Goal: Find specific page/section: Find specific page/section

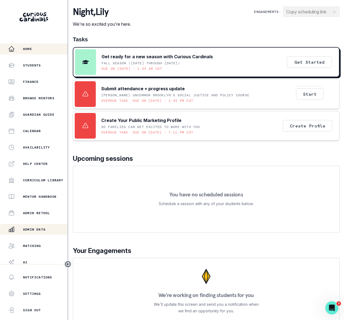
click at [42, 232] on p "Admin Data" at bounding box center [34, 229] width 22 height 4
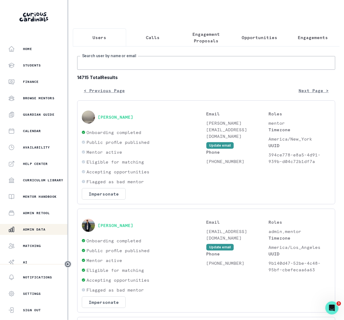
click at [92, 70] on input "Search user by name or email" at bounding box center [206, 63] width 258 height 14
type input "[PERSON_NAME]"
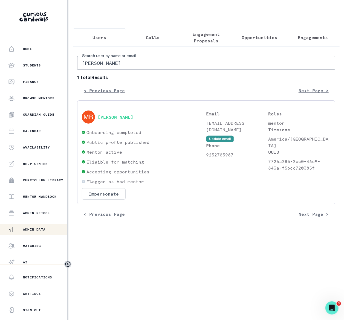
click at [124, 120] on button "[PERSON_NAME]" at bounding box center [116, 116] width 36 height 5
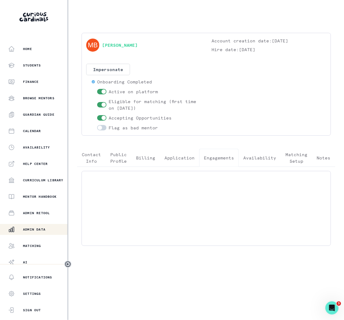
click at [219, 157] on p "Engagements" at bounding box center [219, 158] width 30 height 7
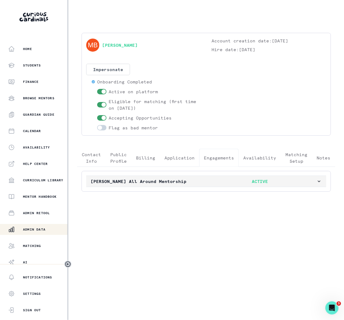
click at [318, 182] on icon "button" at bounding box center [318, 181] width 5 height 5
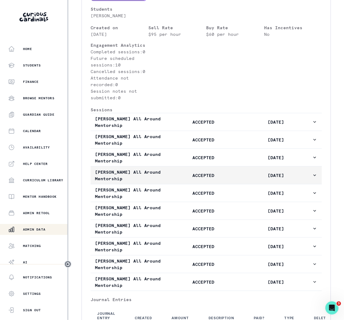
scroll to position [282, 0]
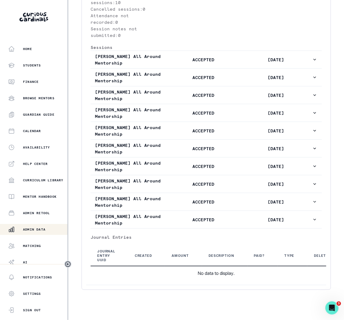
click at [33, 228] on p "Admin Data" at bounding box center [34, 229] width 22 height 4
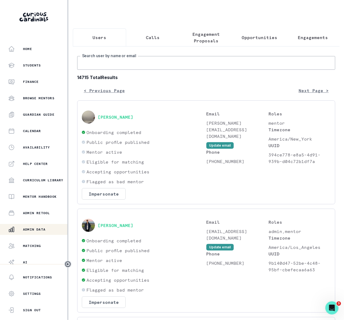
drag, startPoint x: 109, startPoint y: 73, endPoint x: 111, endPoint y: 68, distance: 4.8
click at [109, 70] on input "Search user by name or email" at bounding box center [206, 63] width 258 height 14
type input "[PERSON_NAME]"
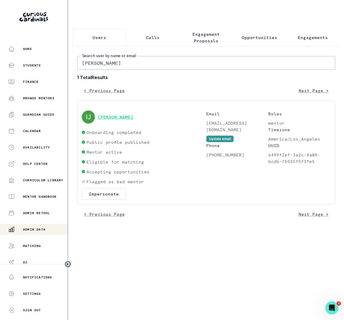
click at [123, 120] on button "[PERSON_NAME]" at bounding box center [116, 116] width 36 height 5
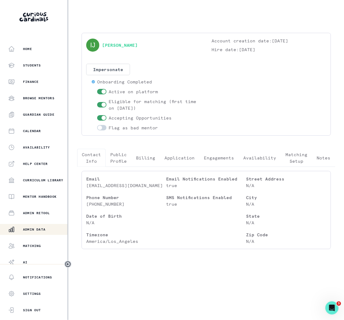
click at [215, 156] on p "Engagements" at bounding box center [219, 158] width 30 height 7
